Goal: Navigation & Orientation: Find specific page/section

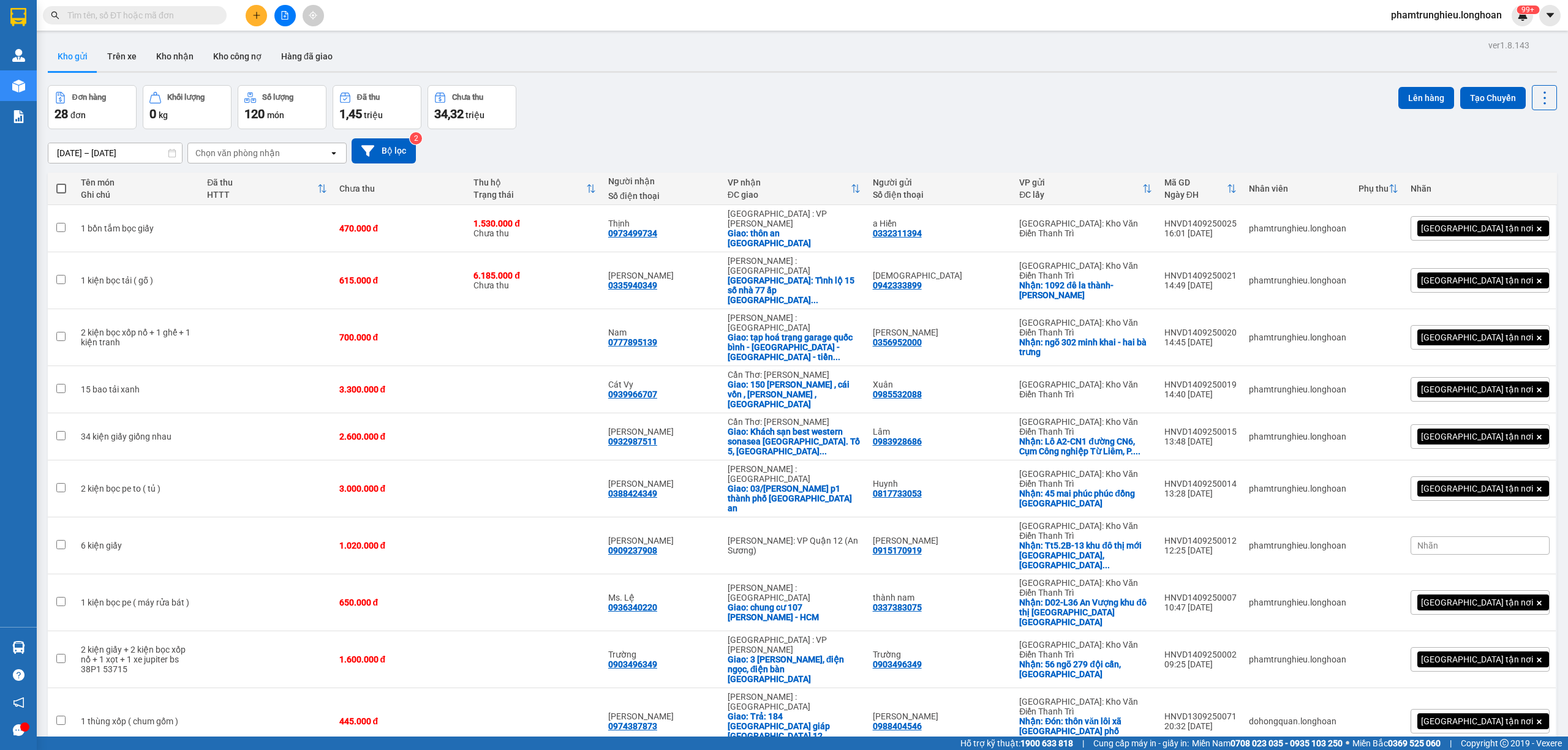
click at [1500, 578] on span "100 / trang" at bounding box center [1498, 575] width 44 height 12
